Goal: Information Seeking & Learning: Learn about a topic

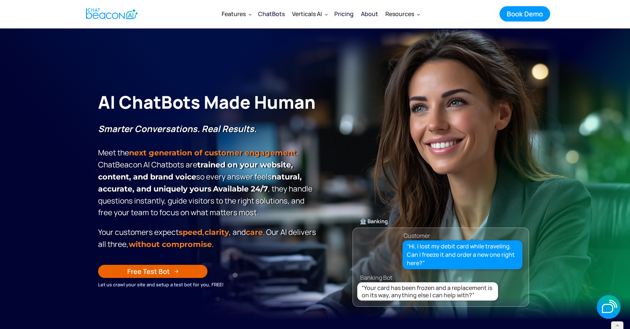
click at [272, 14] on div "ChatBots" at bounding box center [271, 14] width 27 height 10
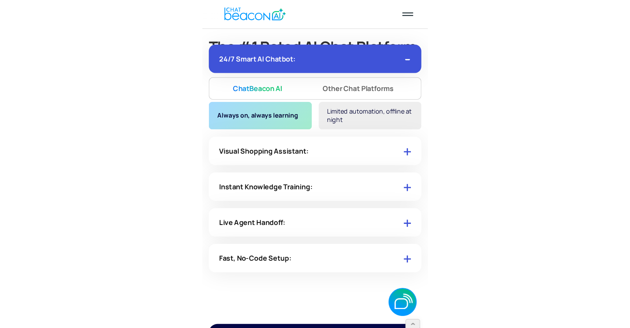
scroll to position [4350, 0]
